Goal: Find specific fact: Find contact information

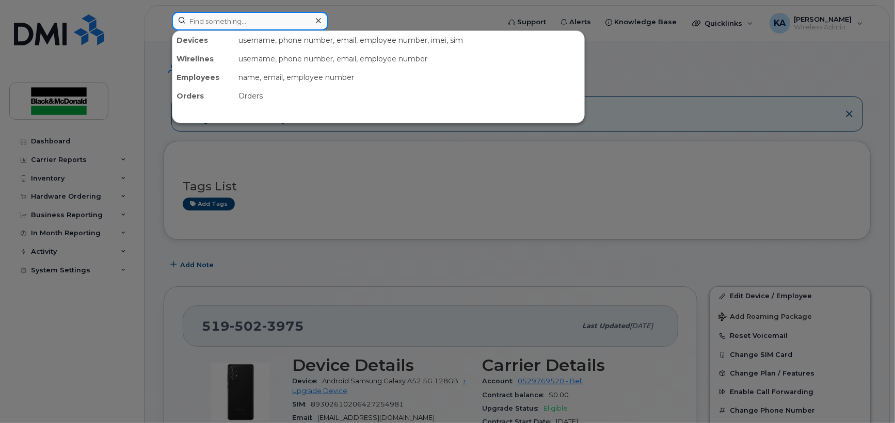
click at [257, 22] on input at bounding box center [250, 21] width 156 height 19
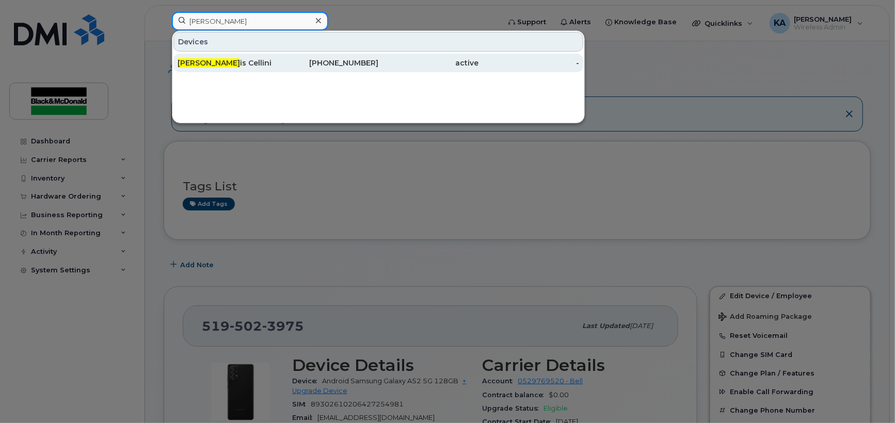
type input "[PERSON_NAME]"
click at [332, 67] on div "[PHONE_NUMBER]" at bounding box center [328, 63] width 101 height 10
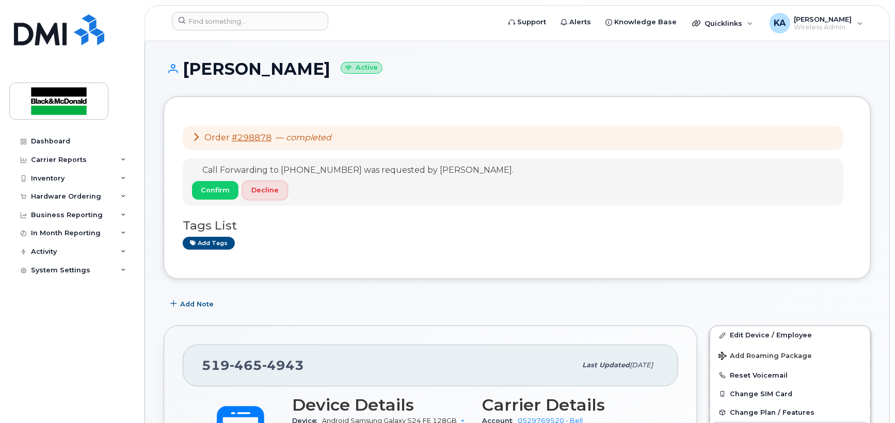
click at [271, 191] on span "Decline" at bounding box center [264, 190] width 27 height 10
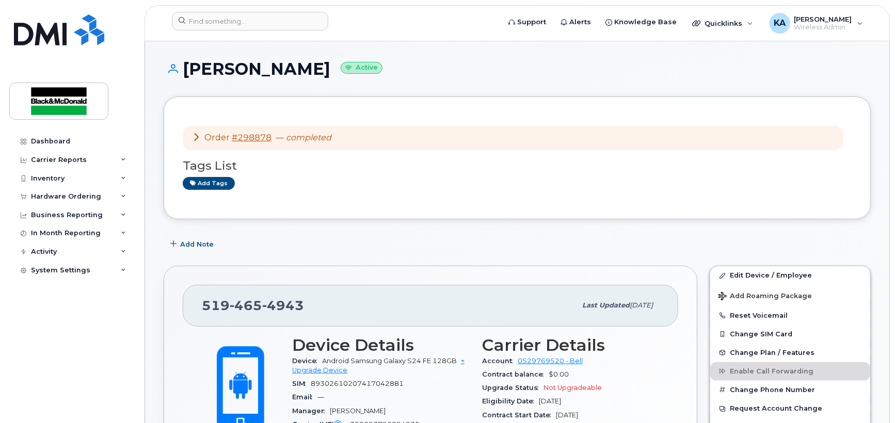
scroll to position [370, 0]
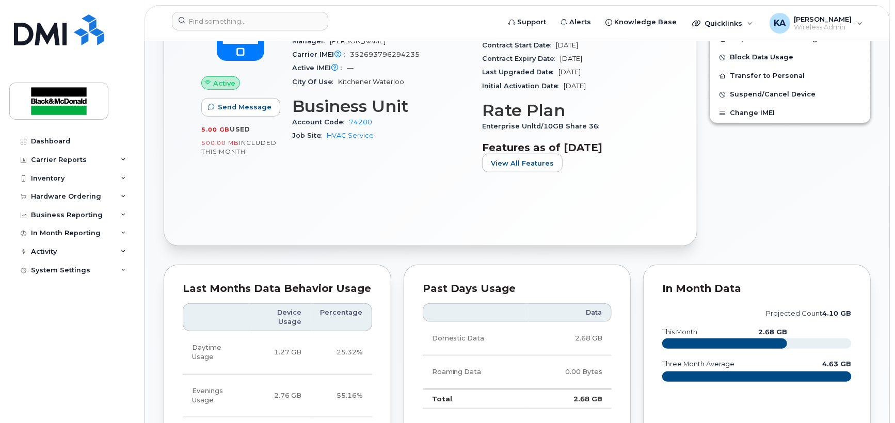
click at [679, 228] on div "[PHONE_NUMBER] Last updated [DATE] Active Send Message 5.00 GB  used 500.00 MB …" at bounding box center [431, 71] width 534 height 350
